Goal: Navigation & Orientation: Understand site structure

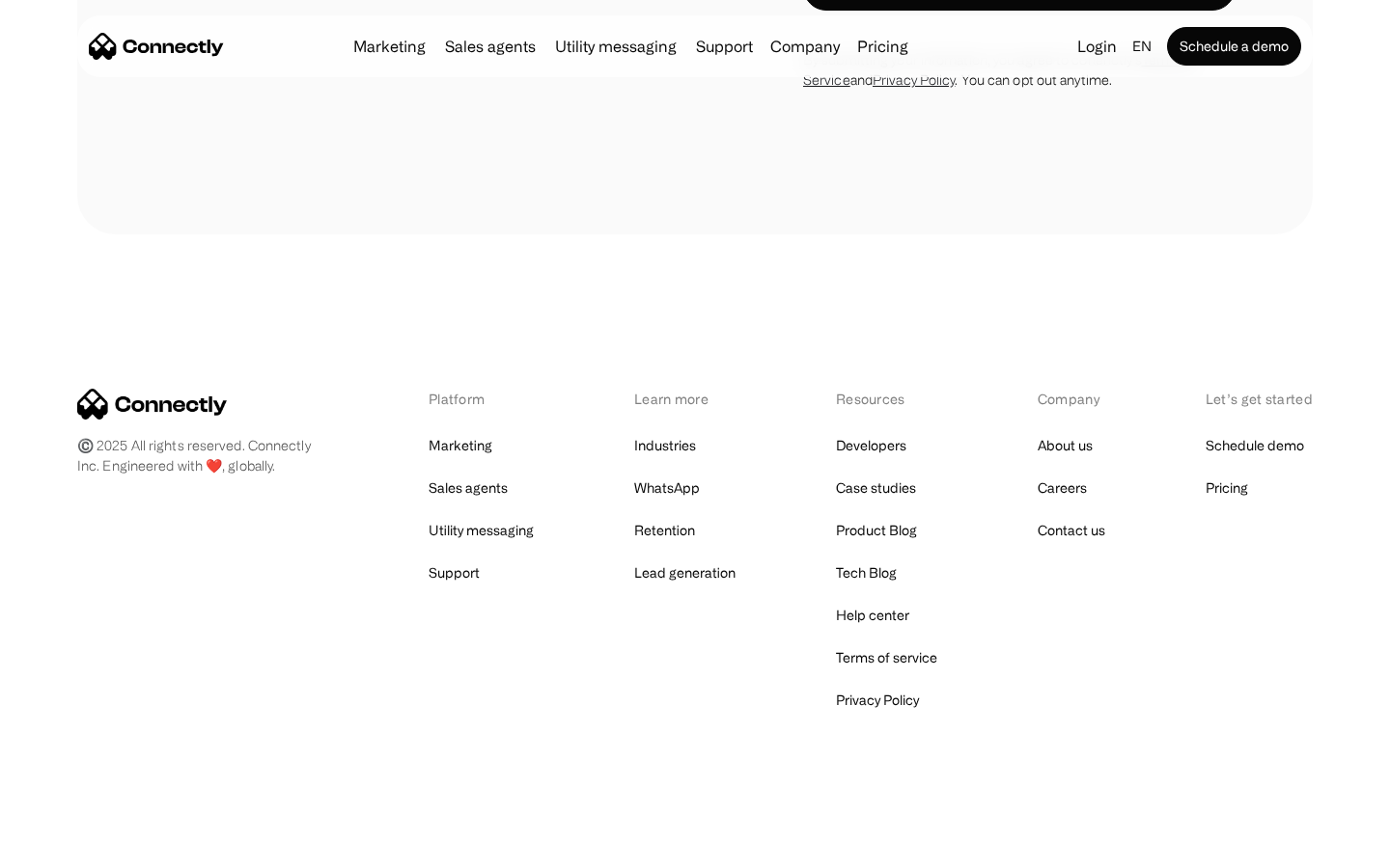
scroll to position [5891, 0]
